Goal: Information Seeking & Learning: Learn about a topic

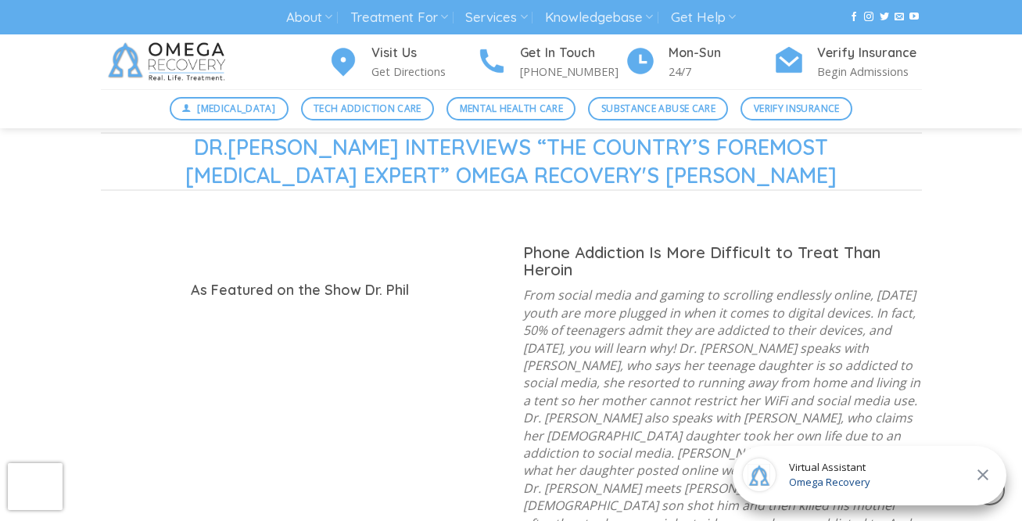
scroll to position [1478, 0]
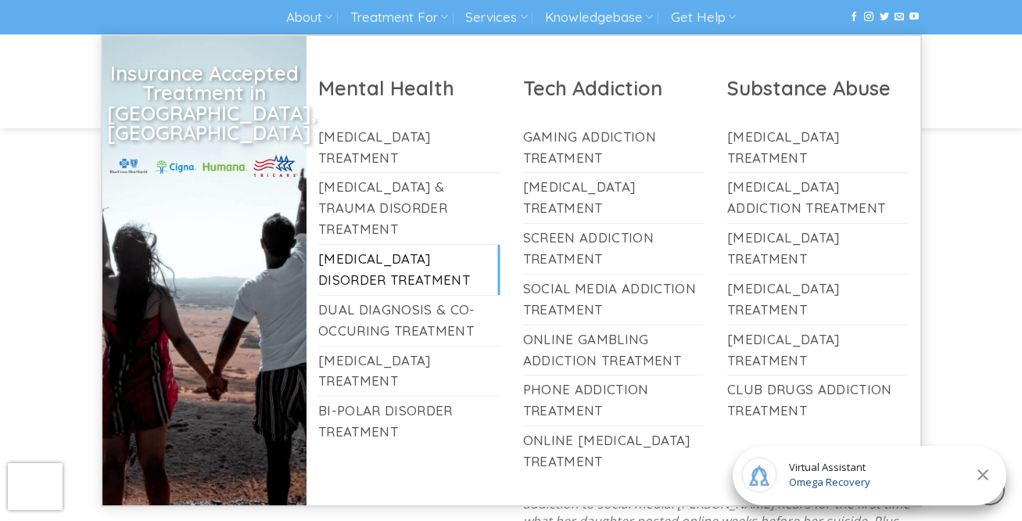
click at [413, 246] on link "[MEDICAL_DATA] Disorder Treatment" at bounding box center [408, 270] width 181 height 50
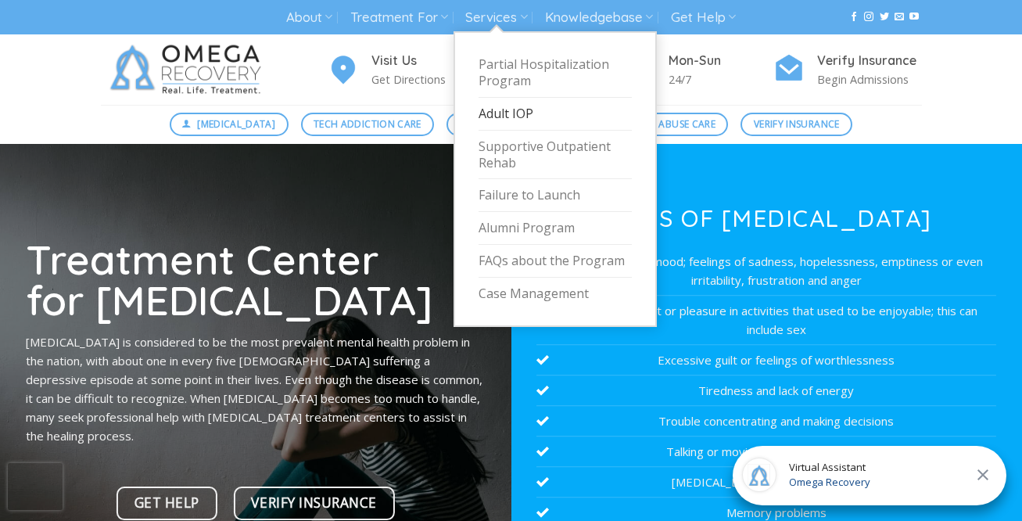
click at [505, 106] on link "Adult IOP" at bounding box center [555, 114] width 153 height 33
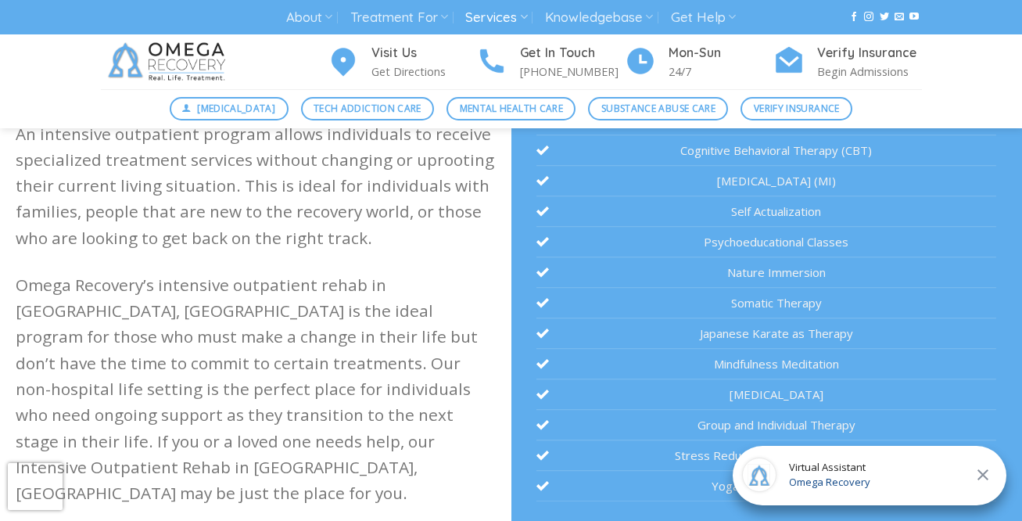
scroll to position [483, 0]
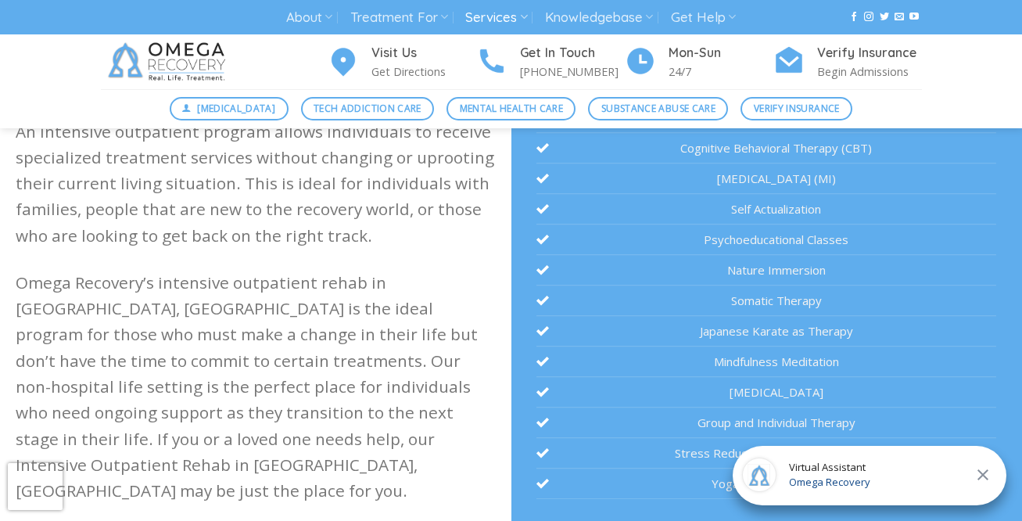
click at [743, 303] on li "Somatic Therapy" at bounding box center [767, 300] width 460 height 31
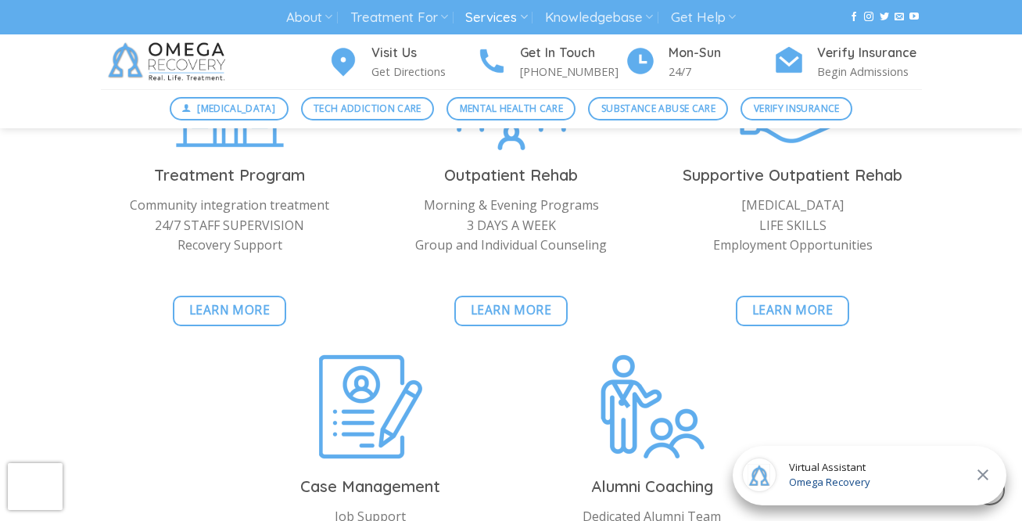
scroll to position [1654, 0]
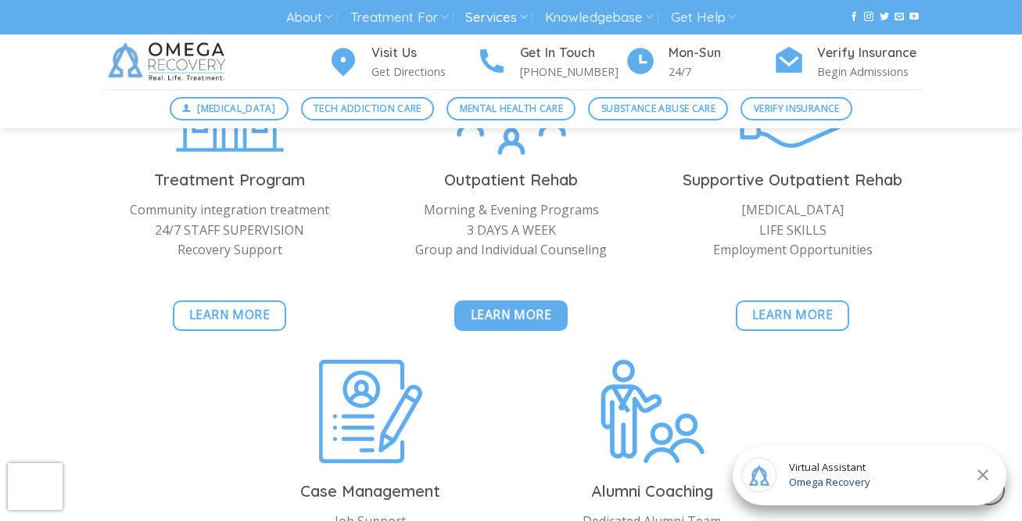
click at [539, 312] on span "Learn More" at bounding box center [511, 315] width 81 height 20
